Goal: Find specific page/section: Find specific page/section

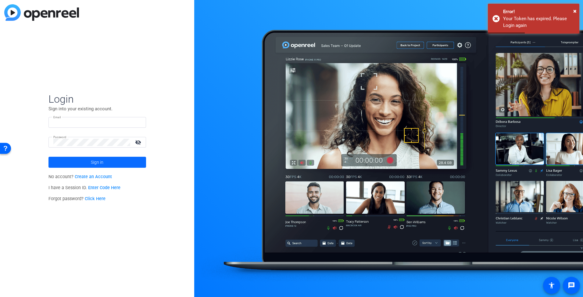
type input "[EMAIL_ADDRESS][DOMAIN_NAME]"
click at [101, 158] on span "Sign in" at bounding box center [97, 161] width 13 height 15
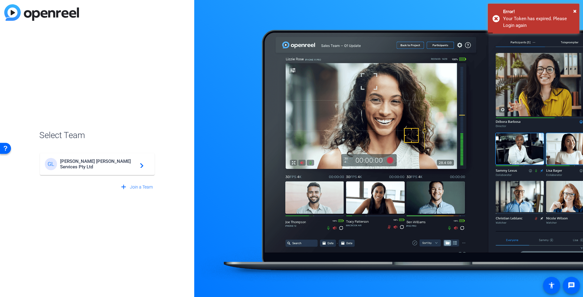
click at [102, 162] on span "[PERSON_NAME] [PERSON_NAME] Services Pty Ltd" at bounding box center [98, 163] width 76 height 11
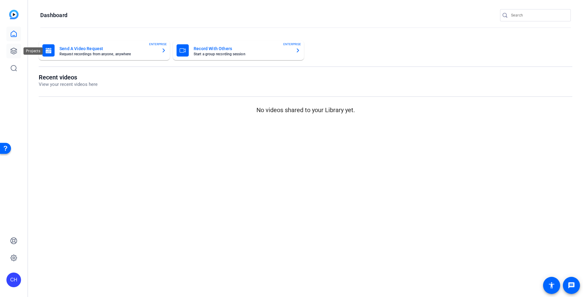
click at [14, 51] on icon at bounding box center [13, 50] width 7 height 7
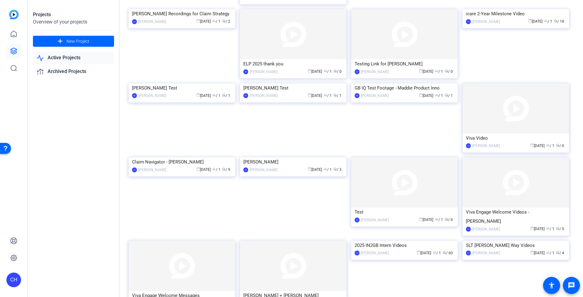
scroll to position [666, 0]
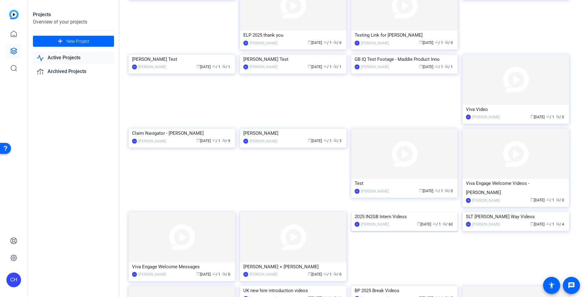
click at [419, 212] on img at bounding box center [405, 212] width 106 height 0
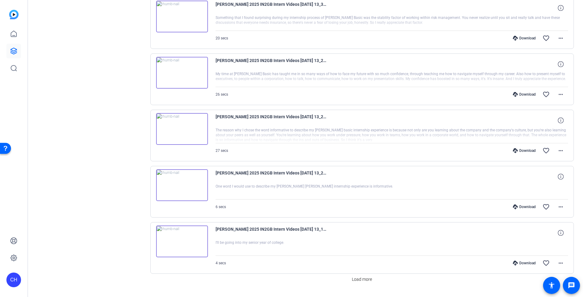
scroll to position [378, 0]
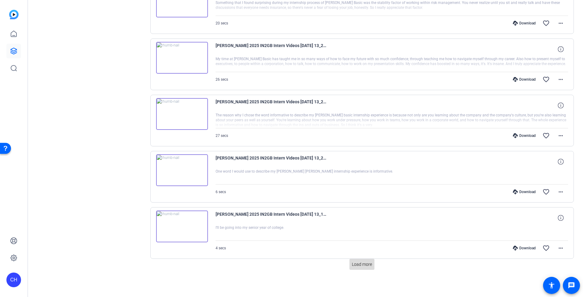
click at [363, 264] on span "Load more" at bounding box center [362, 264] width 20 height 6
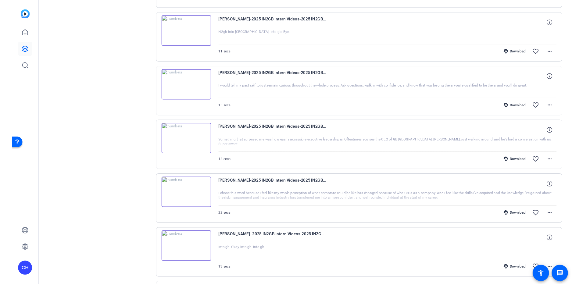
scroll to position [836, 0]
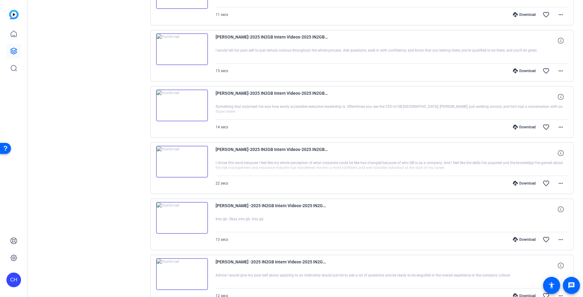
click at [450, 171] on div at bounding box center [392, 167] width 353 height 15
click at [482, 161] on div at bounding box center [392, 167] width 353 height 15
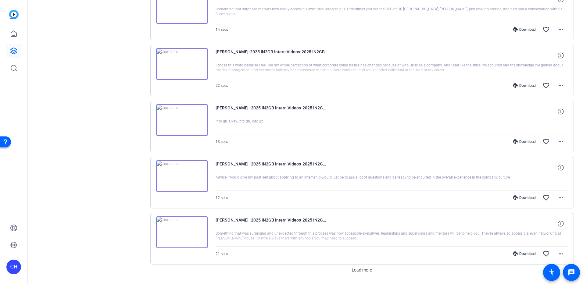
scroll to position [952, 0]
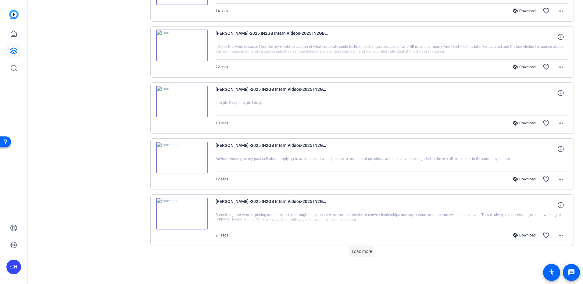
click at [368, 250] on span "Load more" at bounding box center [362, 252] width 20 height 6
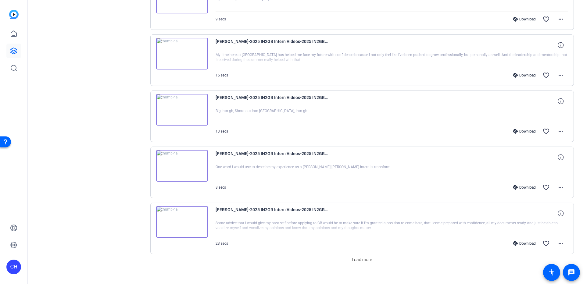
scroll to position [1513, 0]
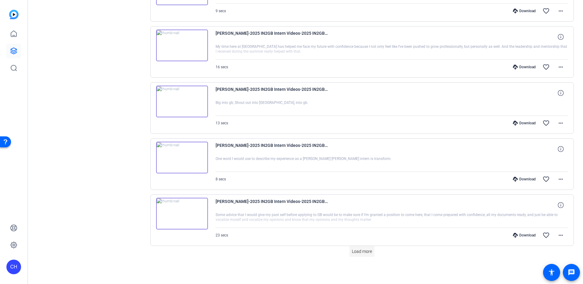
click at [352, 250] on span "Load more" at bounding box center [362, 252] width 20 height 6
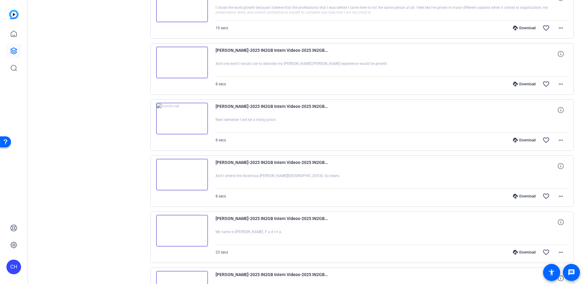
scroll to position [2075, 0]
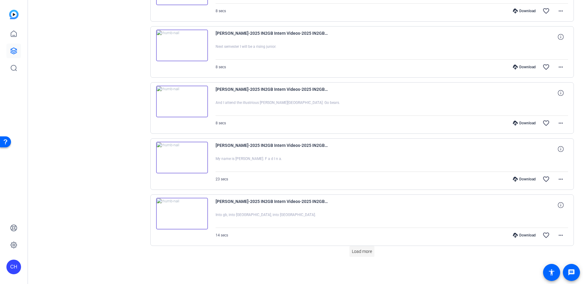
click at [369, 251] on span "Load more" at bounding box center [362, 252] width 20 height 6
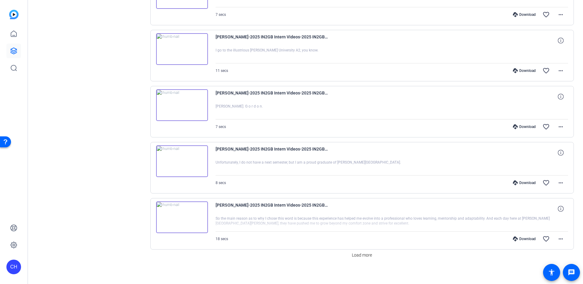
scroll to position [2636, 0]
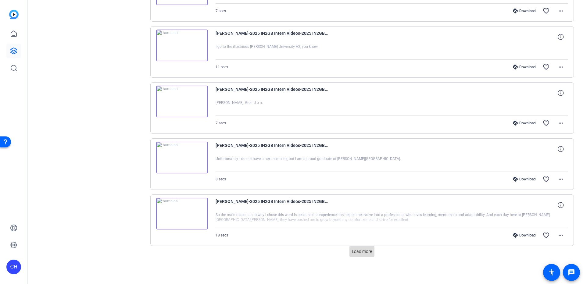
click at [353, 251] on span "Load more" at bounding box center [362, 252] width 20 height 6
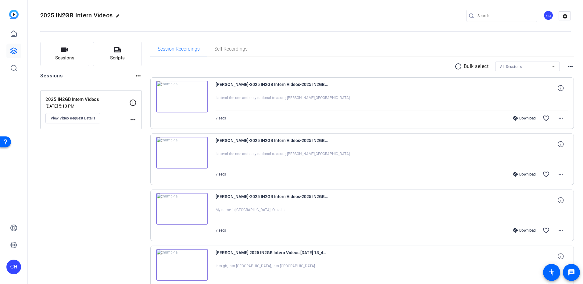
scroll to position [0, 0]
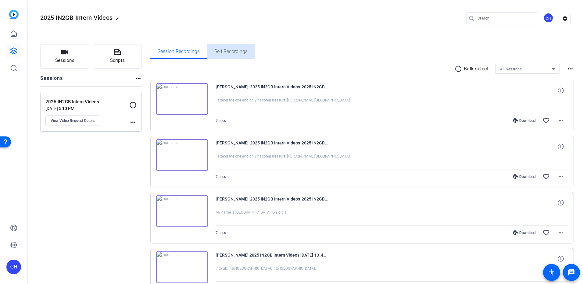
click at [233, 53] on span "Self Recordings" at bounding box center [231, 51] width 33 height 5
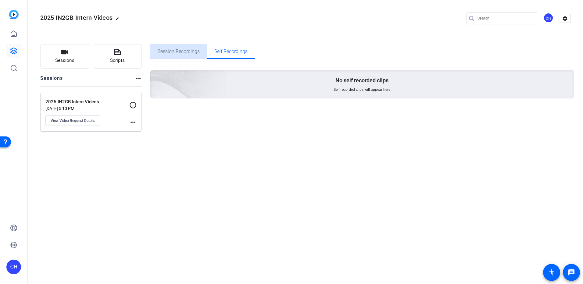
click at [181, 54] on span "Session Recordings" at bounding box center [179, 51] width 42 height 5
